Goal: Find specific page/section: Find specific page/section

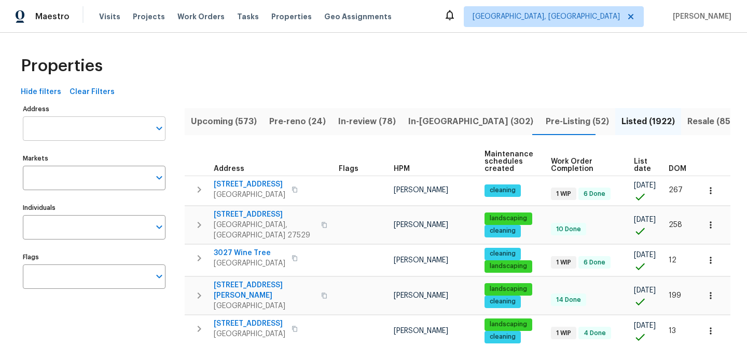
click at [91, 117] on input "Address" at bounding box center [86, 128] width 127 height 24
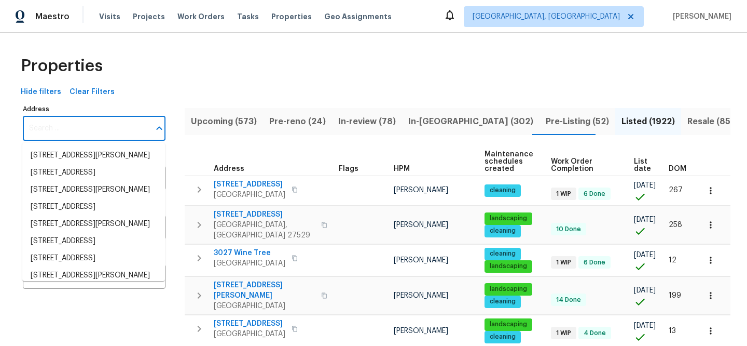
paste input "[STREET_ADDRESS]"
type input "[STREET_ADDRESS]"
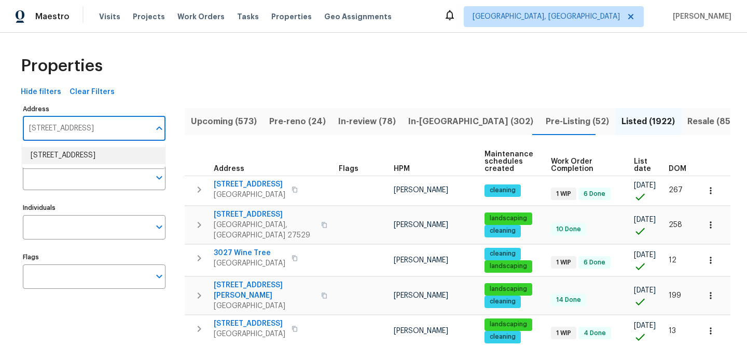
click at [94, 150] on li "[STREET_ADDRESS]" at bounding box center [93, 155] width 143 height 17
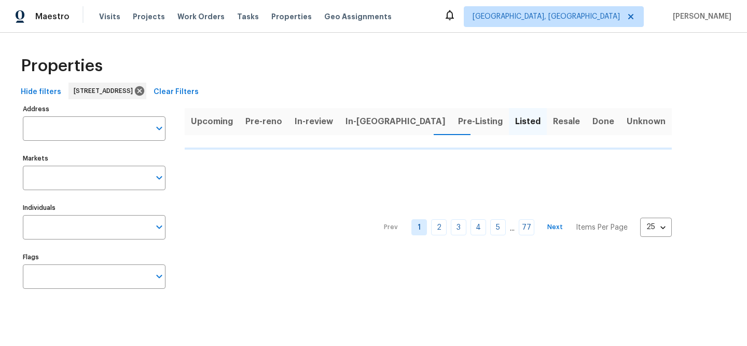
type input "[STREET_ADDRESS]"
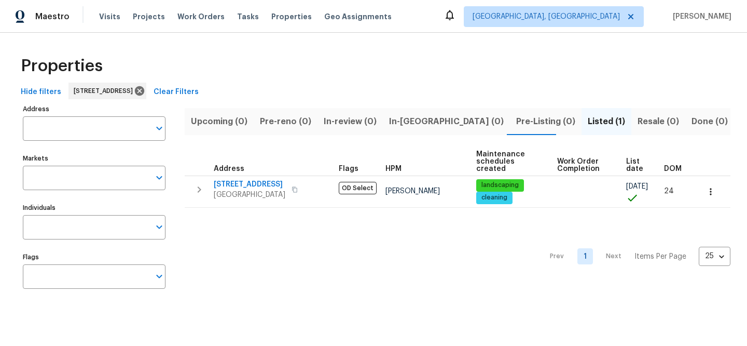
type input "[STREET_ADDRESS]"
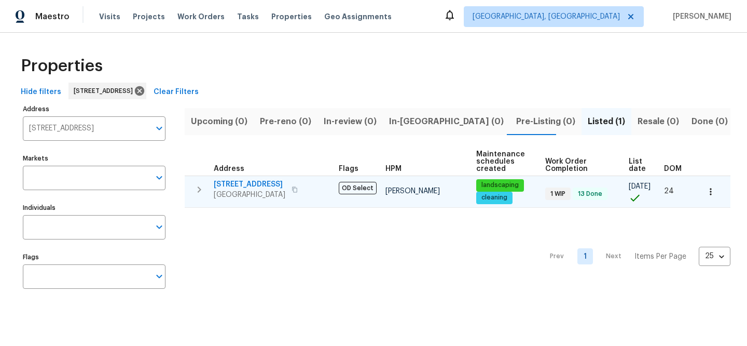
click at [252, 184] on span "[STREET_ADDRESS]" at bounding box center [250, 184] width 72 height 10
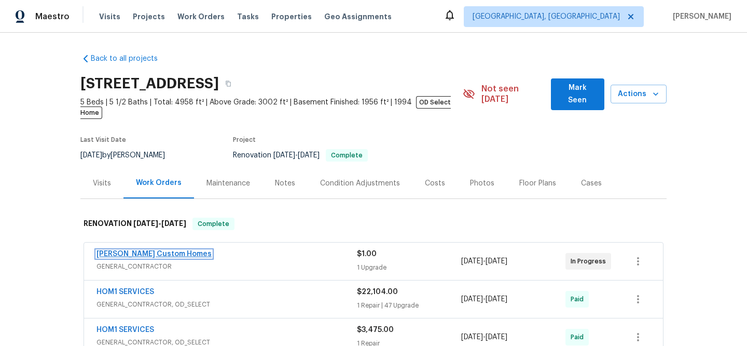
click at [161, 250] on link "Rappa Custom Homes" at bounding box center [154, 253] width 115 height 7
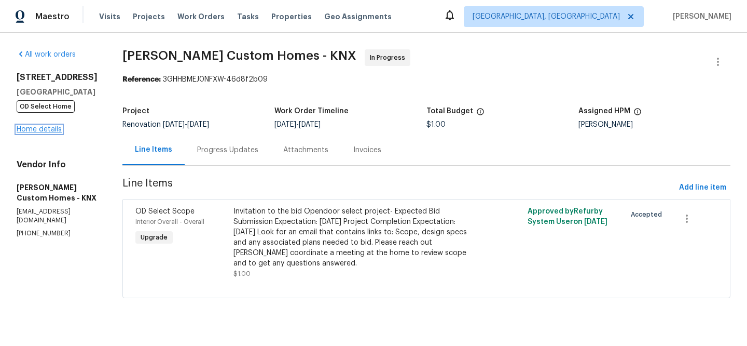
click at [53, 130] on link "Home details" at bounding box center [39, 129] width 45 height 7
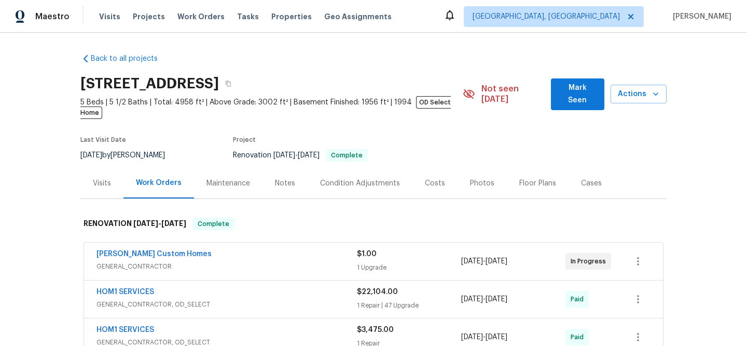
scroll to position [19, 0]
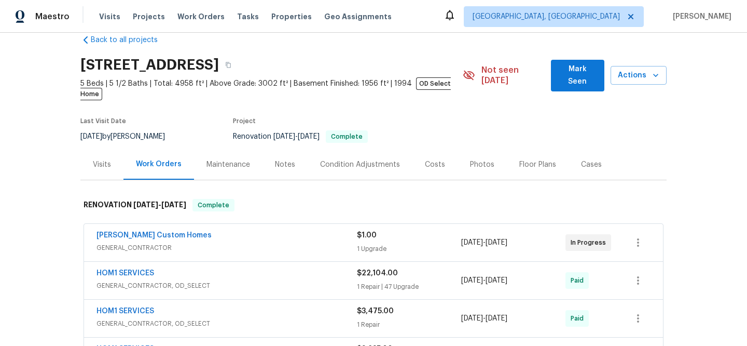
click at [93, 159] on div "Visits" at bounding box center [102, 164] width 18 height 10
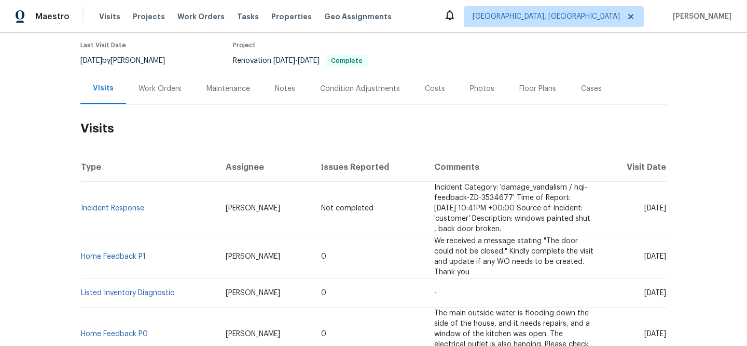
scroll to position [97, 0]
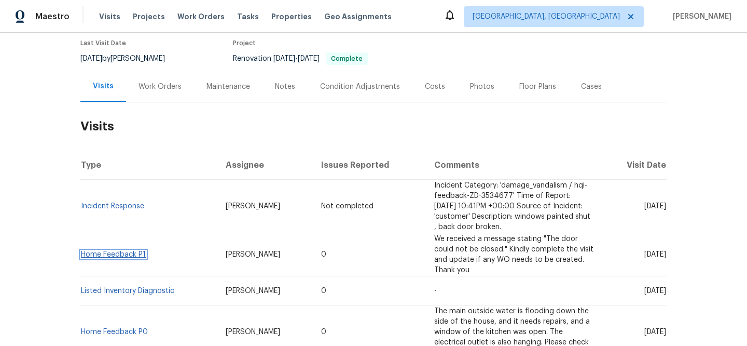
click at [132, 251] on link "Home Feedback P1" at bounding box center [113, 254] width 65 height 7
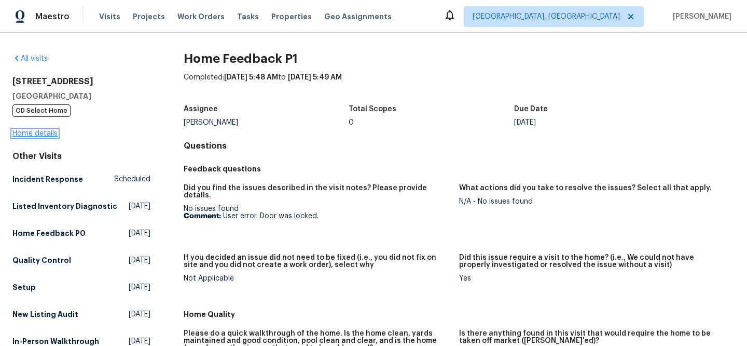
click at [52, 133] on link "Home details" at bounding box center [34, 133] width 45 height 7
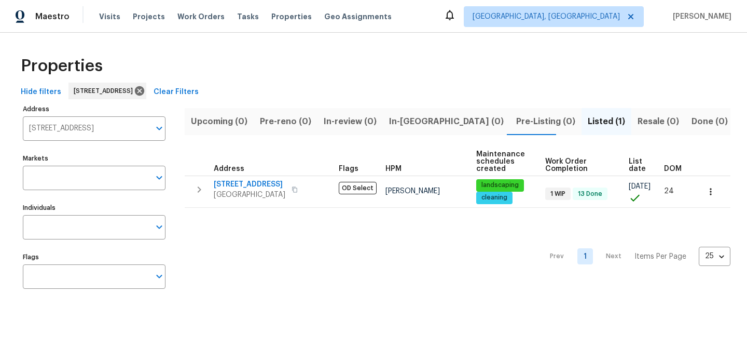
click at [199, 95] on span "Clear Filters" at bounding box center [176, 92] width 45 height 13
